Goal: Check status: Check status

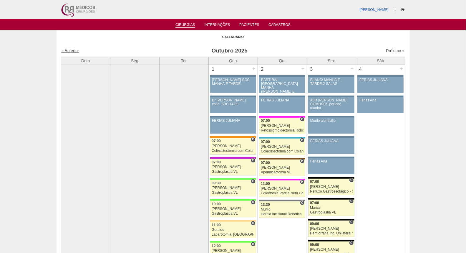
click at [73, 49] on link "« Anterior" at bounding box center [71, 50] width 18 height 5
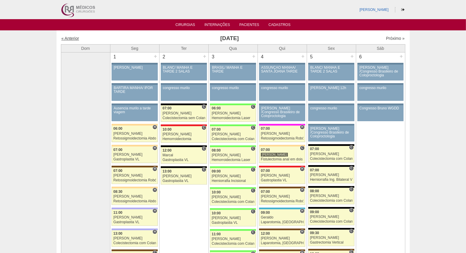
click at [66, 38] on link "« Anterior" at bounding box center [71, 38] width 18 height 5
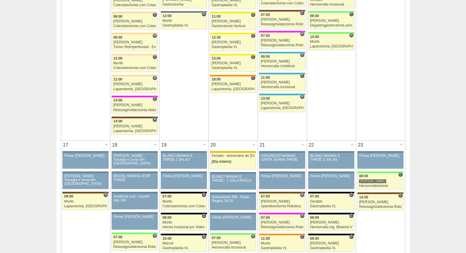
scroll to position [949, 0]
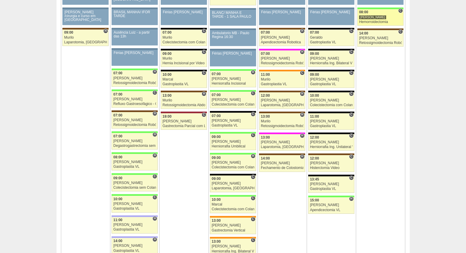
click at [381, 14] on div "08:00" at bounding box center [380, 12] width 43 height 4
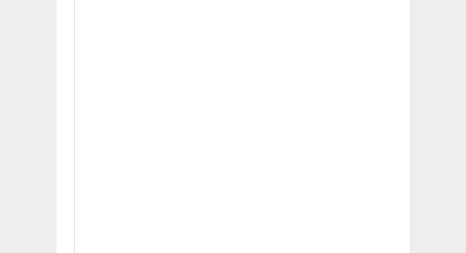
scroll to position [1047, 0]
